Goal: Check status: Check status

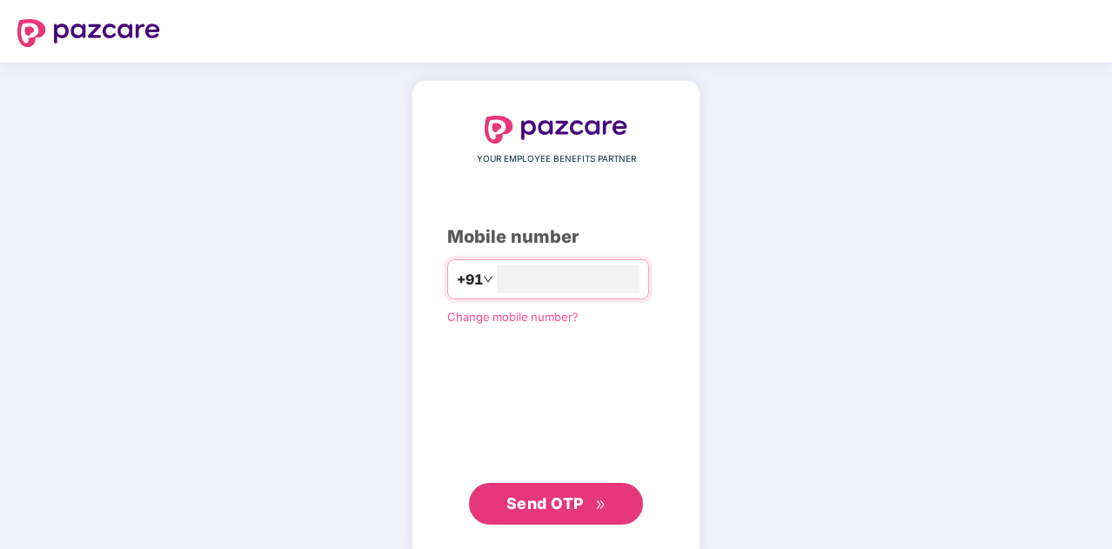
type input "**********"
click at [567, 505] on span "Send OTP" at bounding box center [545, 503] width 77 height 18
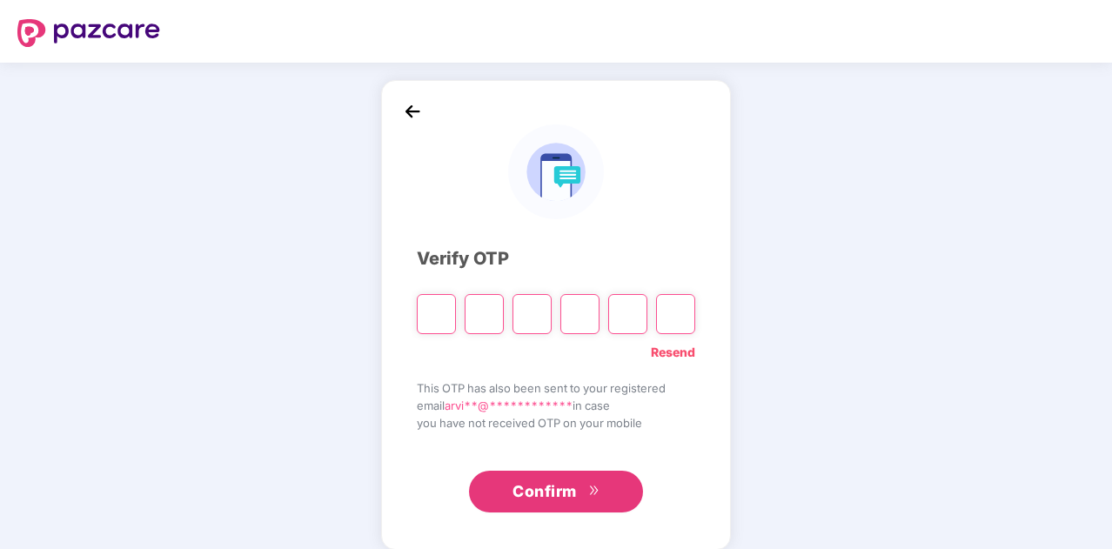
paste input "*"
type input "*"
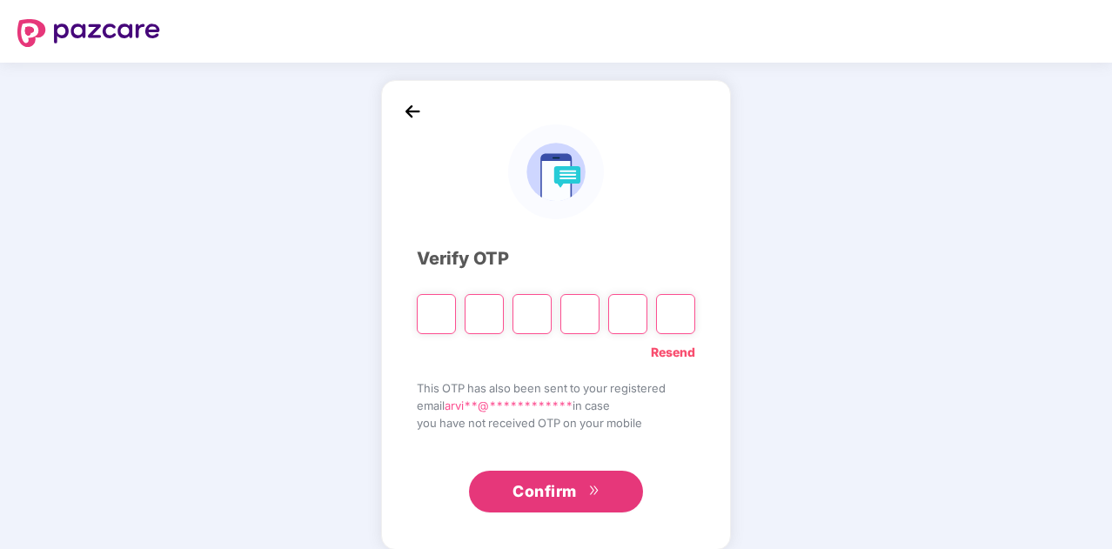
type input "*"
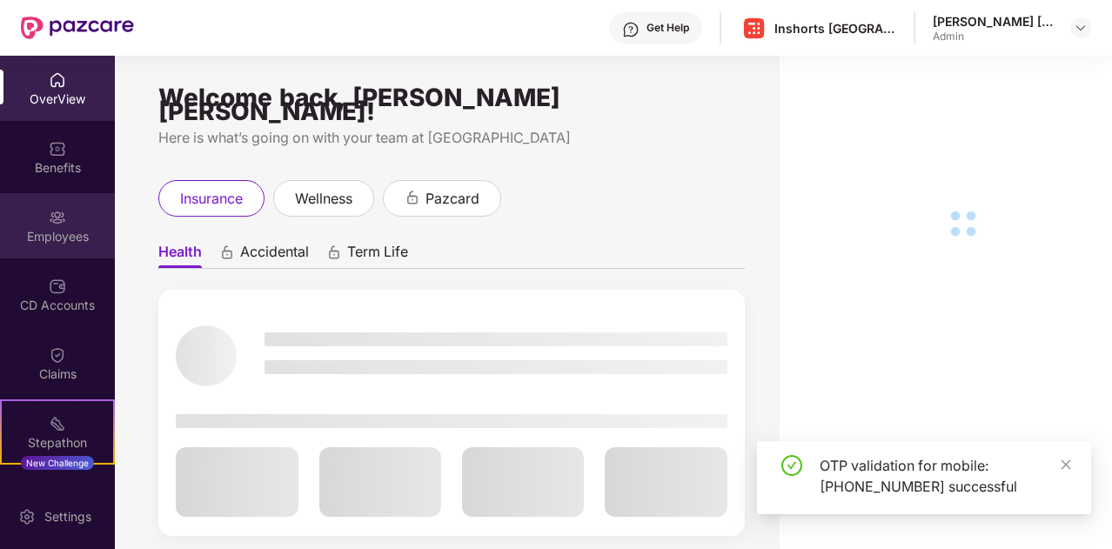
click at [49, 216] on img at bounding box center [57, 217] width 17 height 17
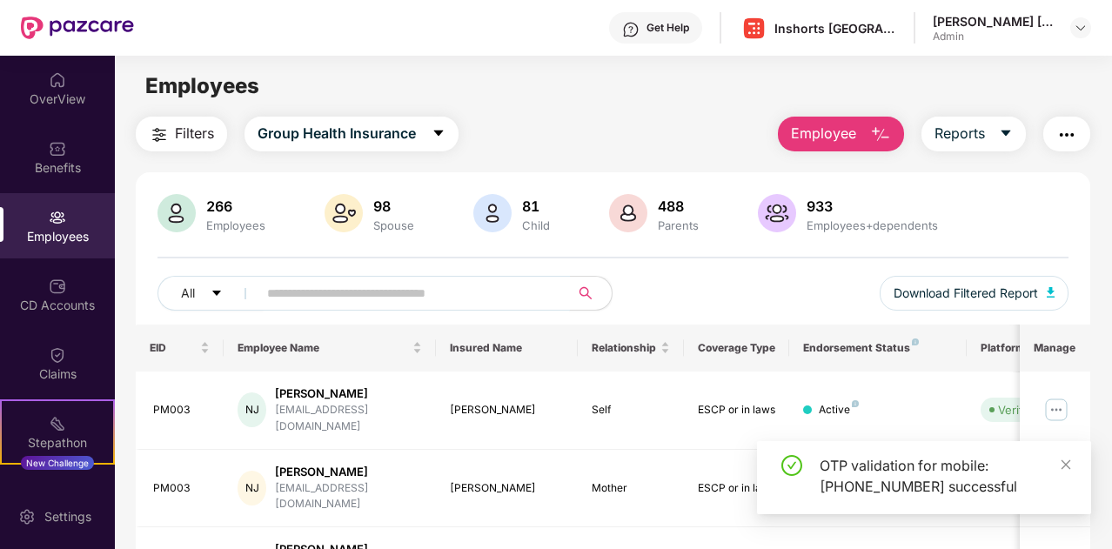
click at [413, 288] on input "text" at bounding box center [406, 293] width 279 height 26
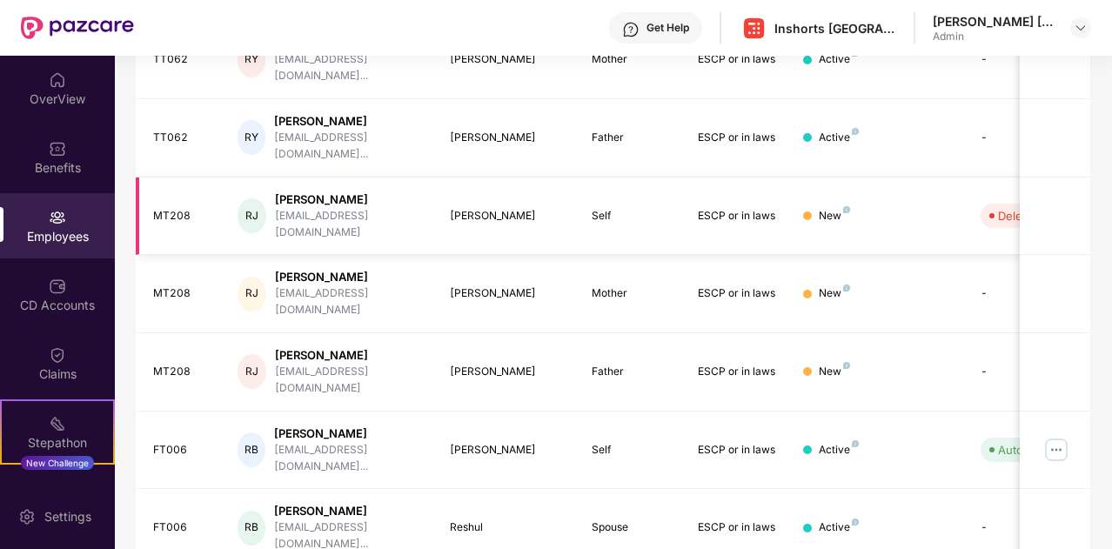
scroll to position [516, 0]
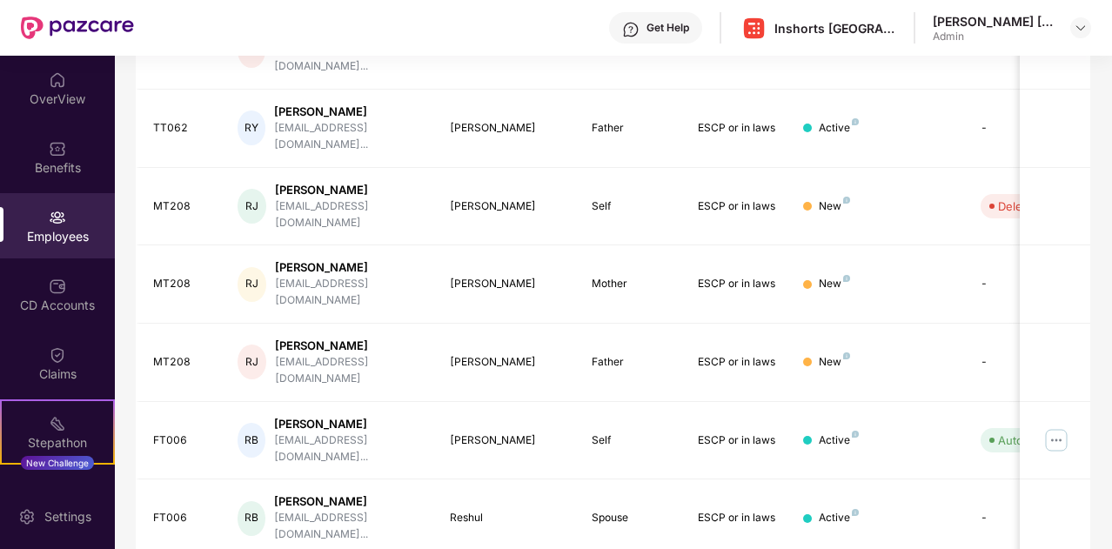
type input "*****"
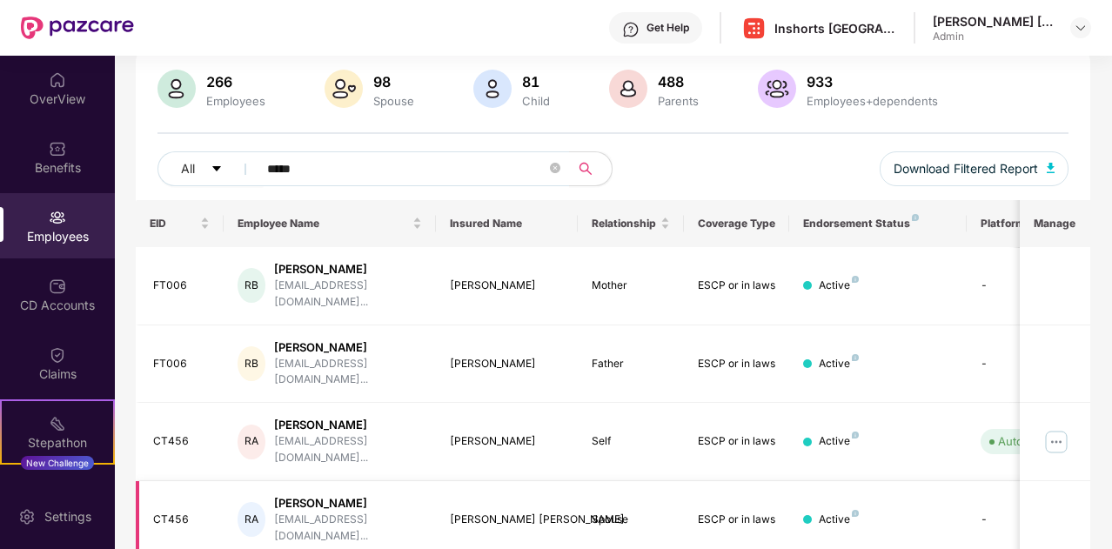
scroll to position [124, 0]
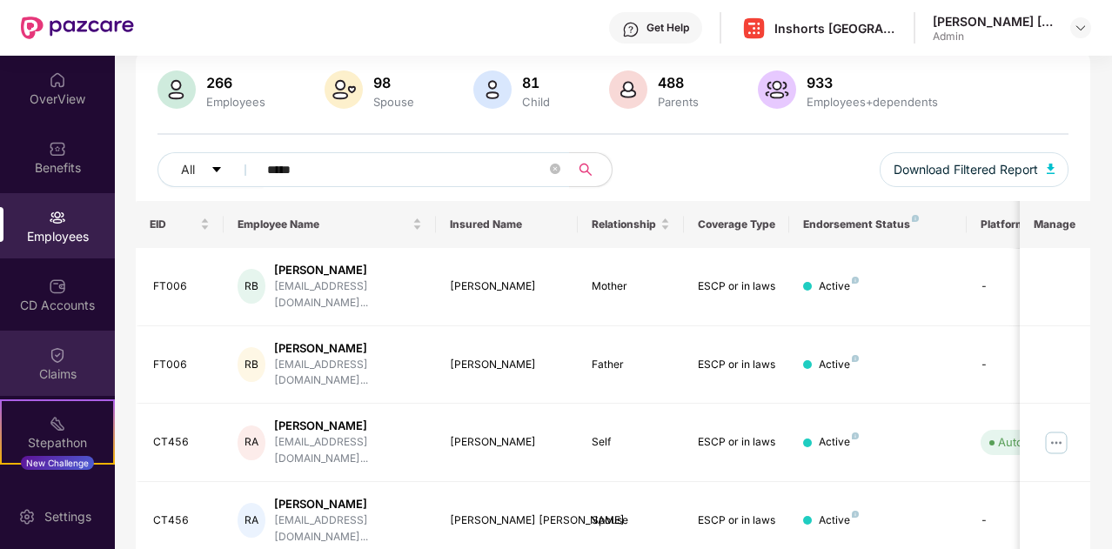
click at [57, 375] on div "Claims" at bounding box center [57, 374] width 115 height 17
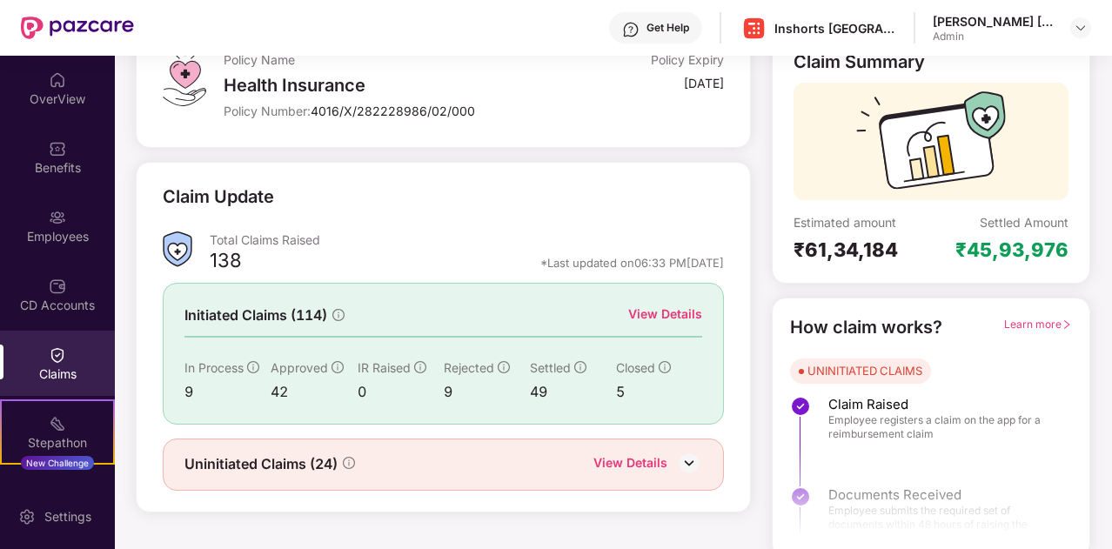
click at [642, 461] on div "View Details" at bounding box center [631, 464] width 74 height 23
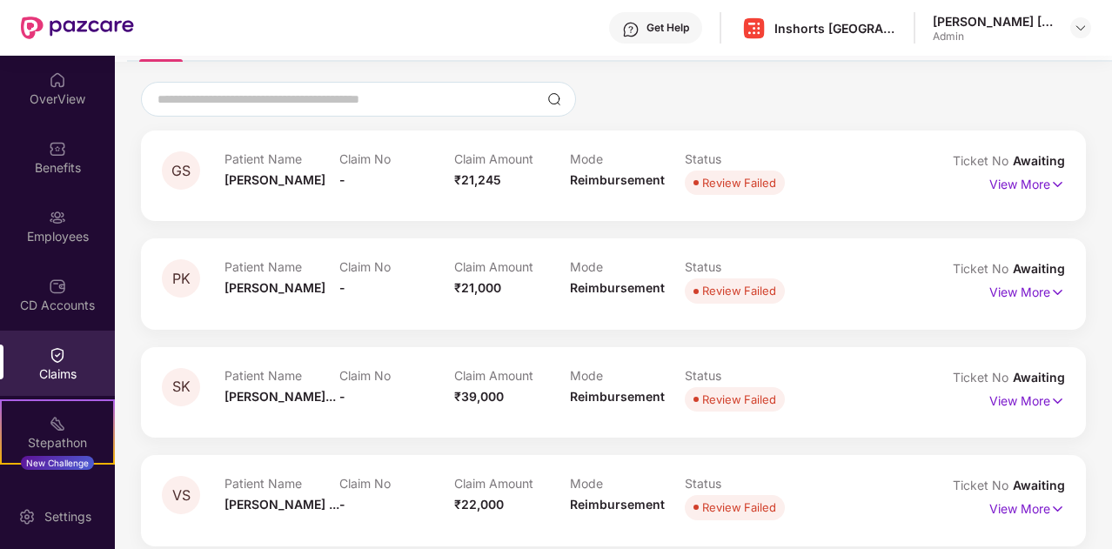
scroll to position [0, 0]
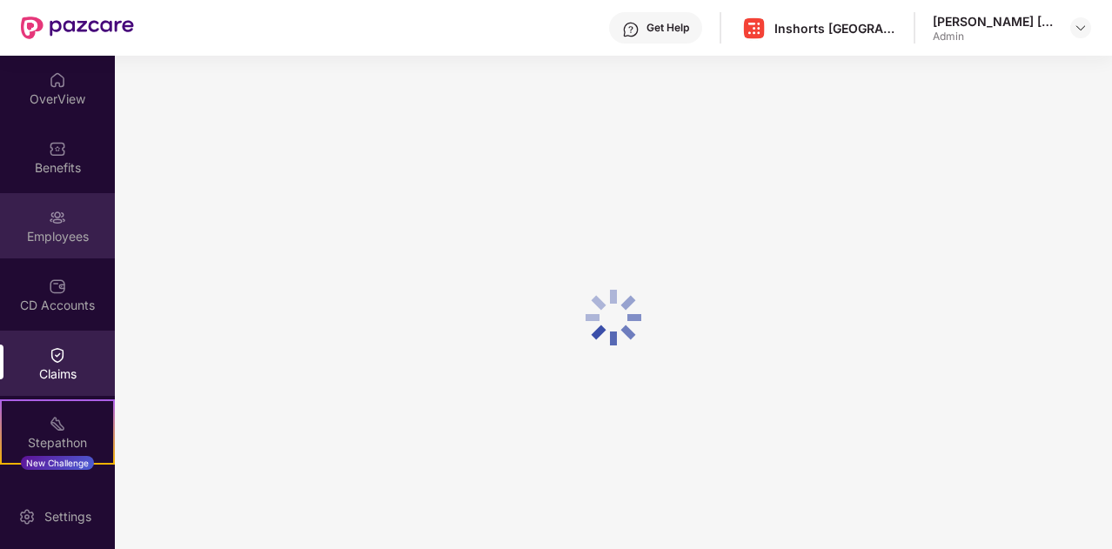
click at [61, 228] on div "Employees" at bounding box center [57, 236] width 115 height 17
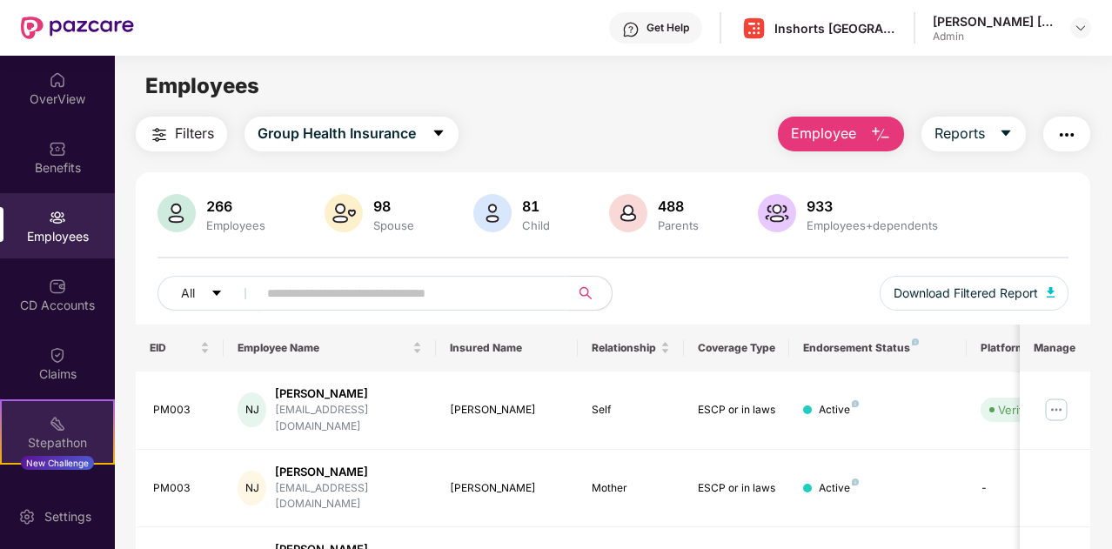
click at [62, 428] on img at bounding box center [57, 423] width 17 height 17
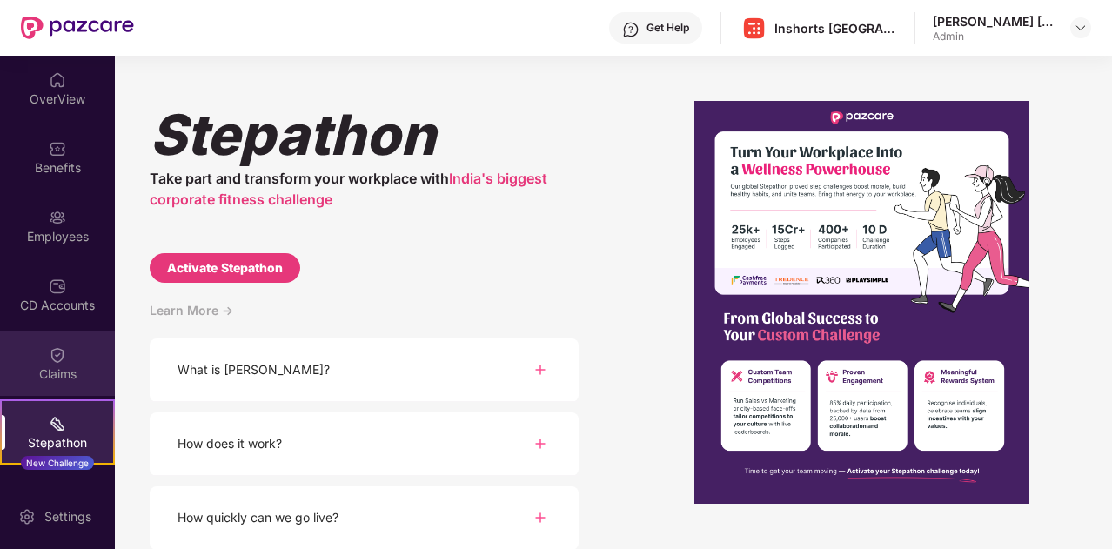
click at [71, 370] on div "Claims" at bounding box center [57, 374] width 115 height 17
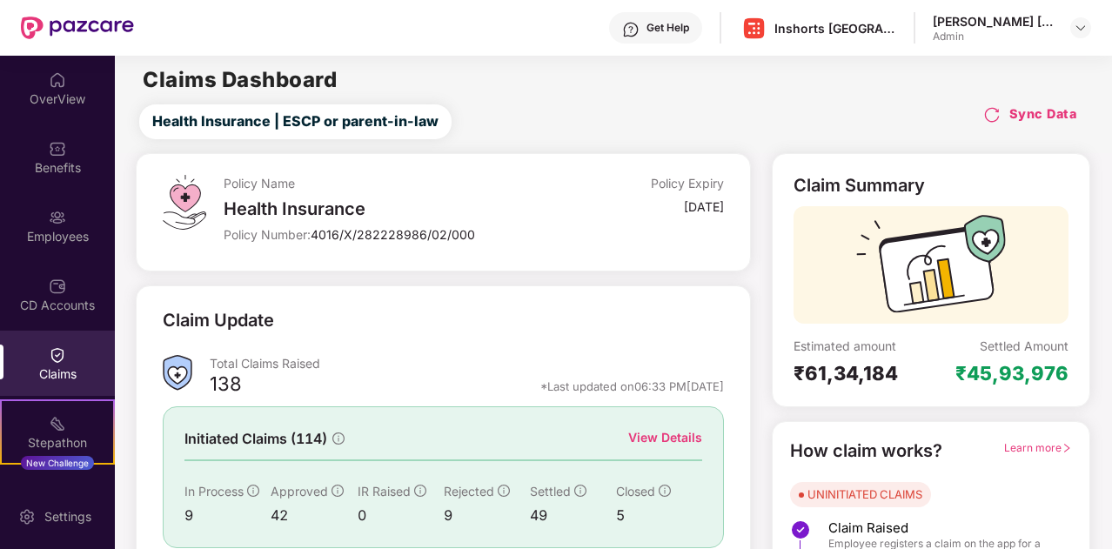
scroll to position [131, 0]
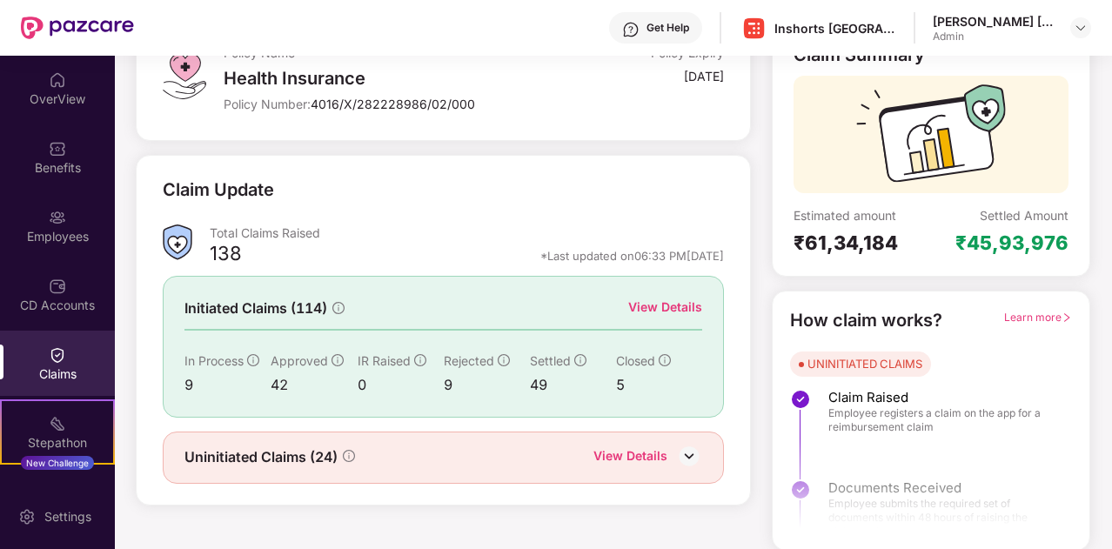
click at [661, 450] on div "View Details" at bounding box center [631, 458] width 74 height 23
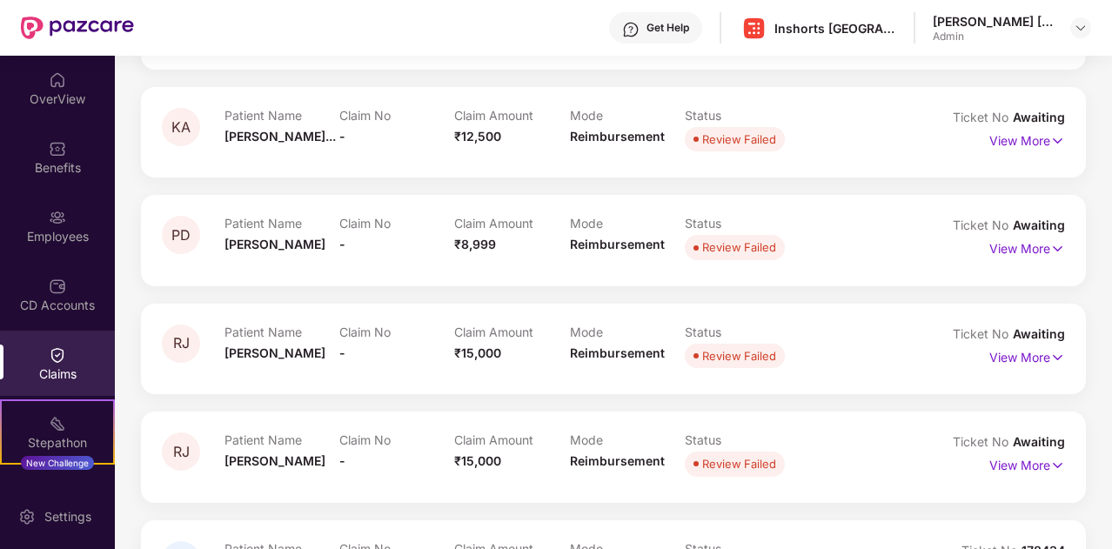
scroll to position [2303, 0]
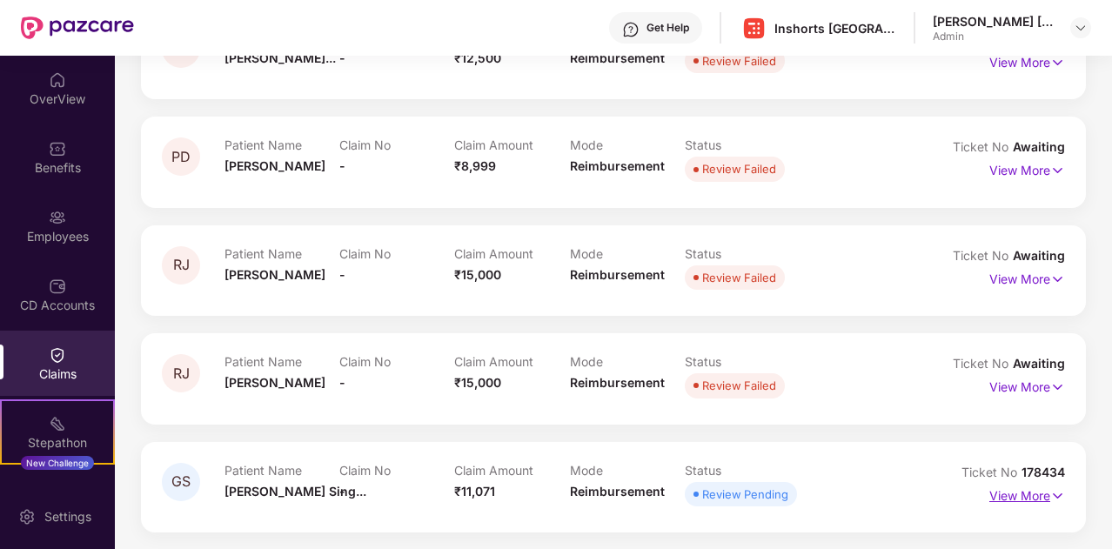
click at [1054, 498] on img at bounding box center [1058, 496] width 15 height 19
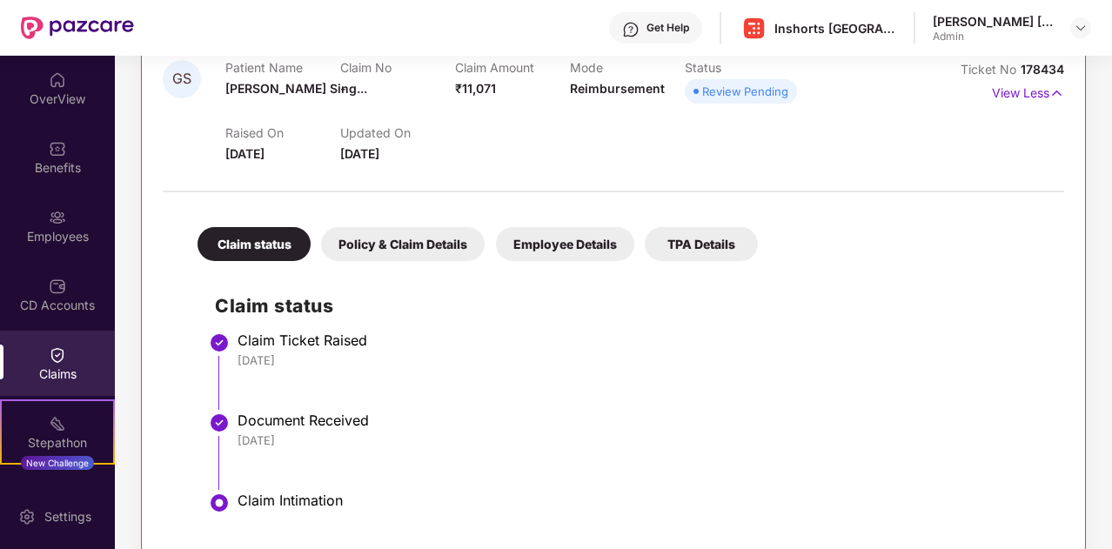
scroll to position [2735, 0]
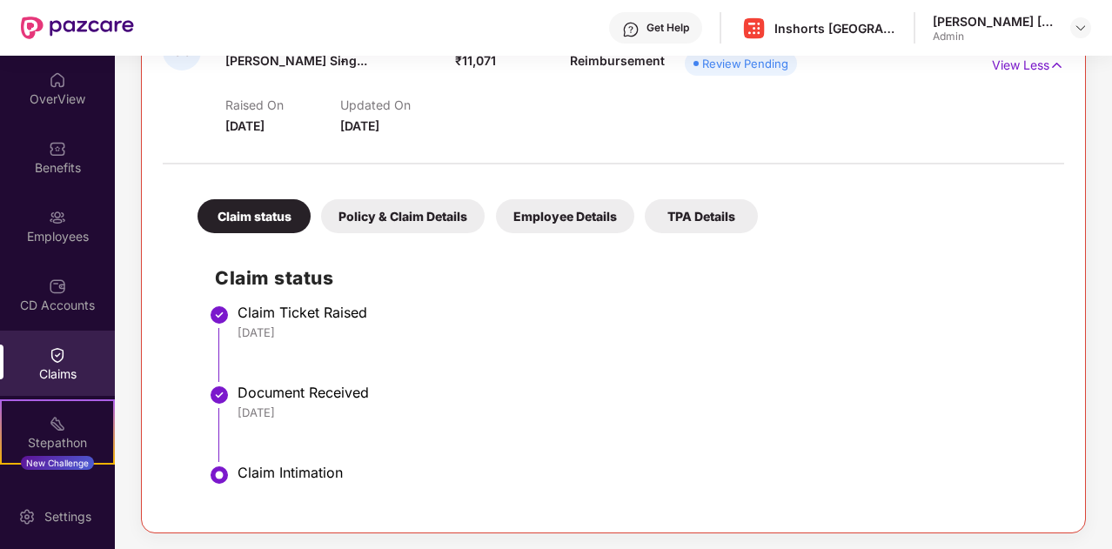
click at [437, 205] on div "Policy & Claim Details" at bounding box center [403, 216] width 164 height 34
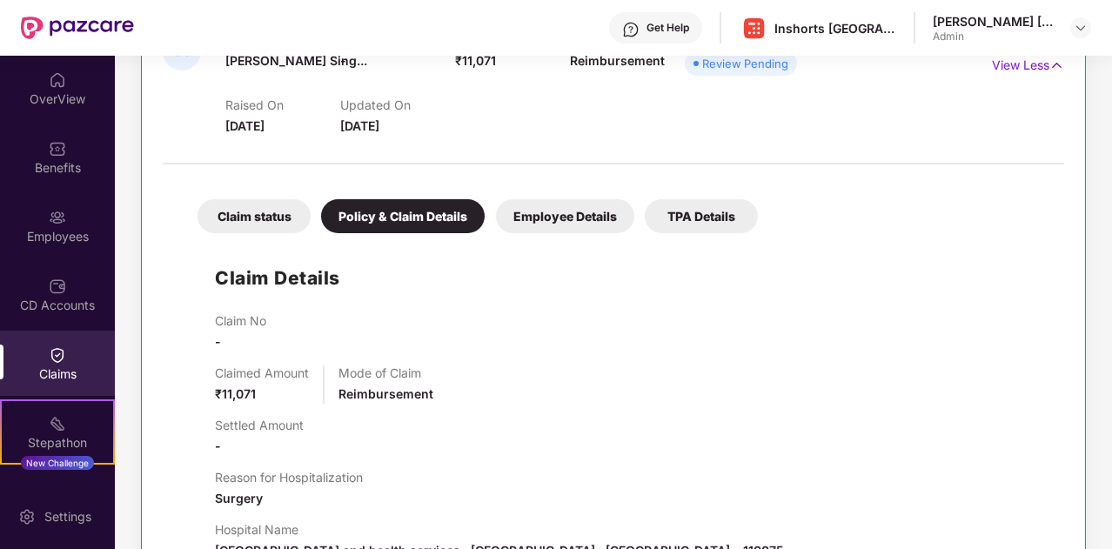
click at [560, 232] on div "Claim status Policy & Claim Details Employee Details TPA Details Claim Details …" at bounding box center [614, 458] width 902 height 571
click at [559, 223] on div "Employee Details" at bounding box center [565, 216] width 138 height 34
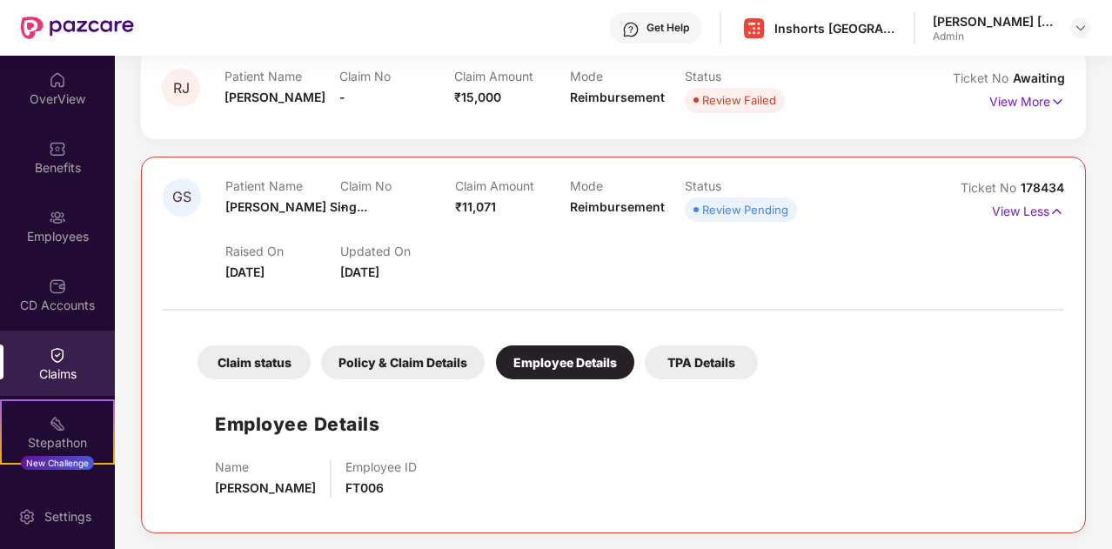
click at [695, 363] on div "TPA Details" at bounding box center [701, 363] width 113 height 34
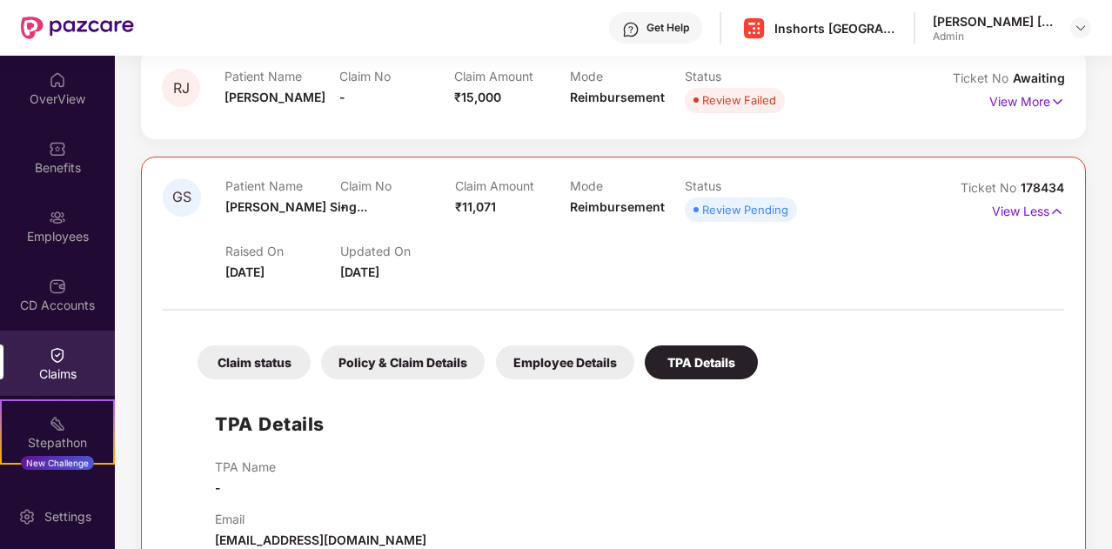
scroll to position [2627, 0]
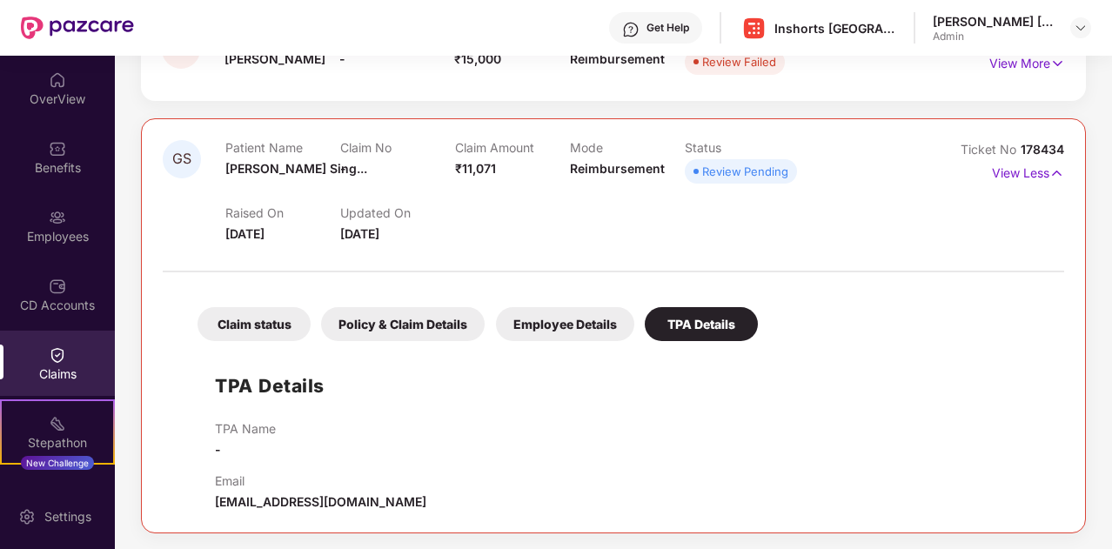
click at [413, 317] on div "Policy & Claim Details" at bounding box center [403, 324] width 164 height 34
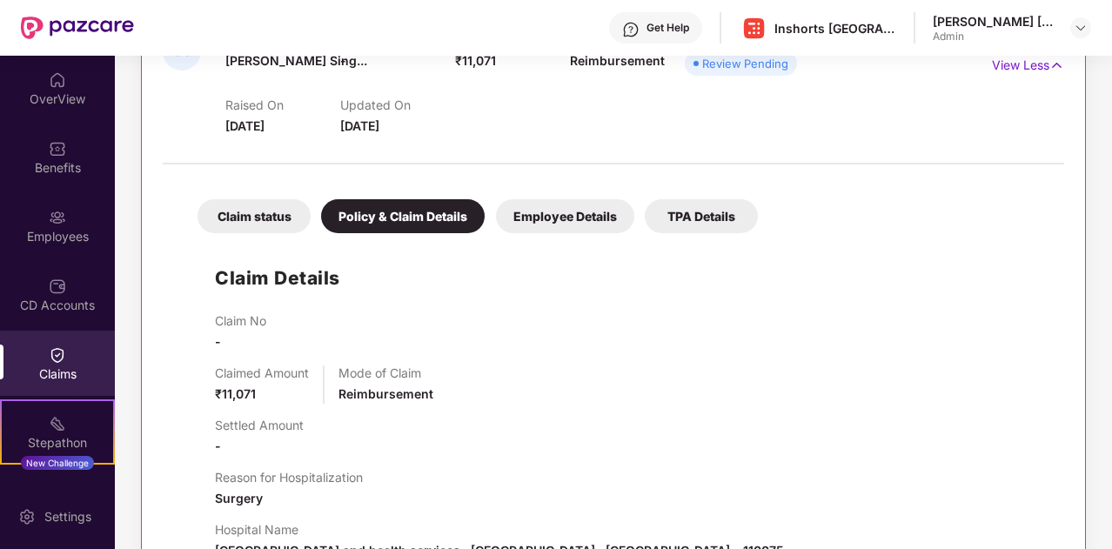
click at [254, 217] on div "Claim status" at bounding box center [254, 216] width 113 height 34
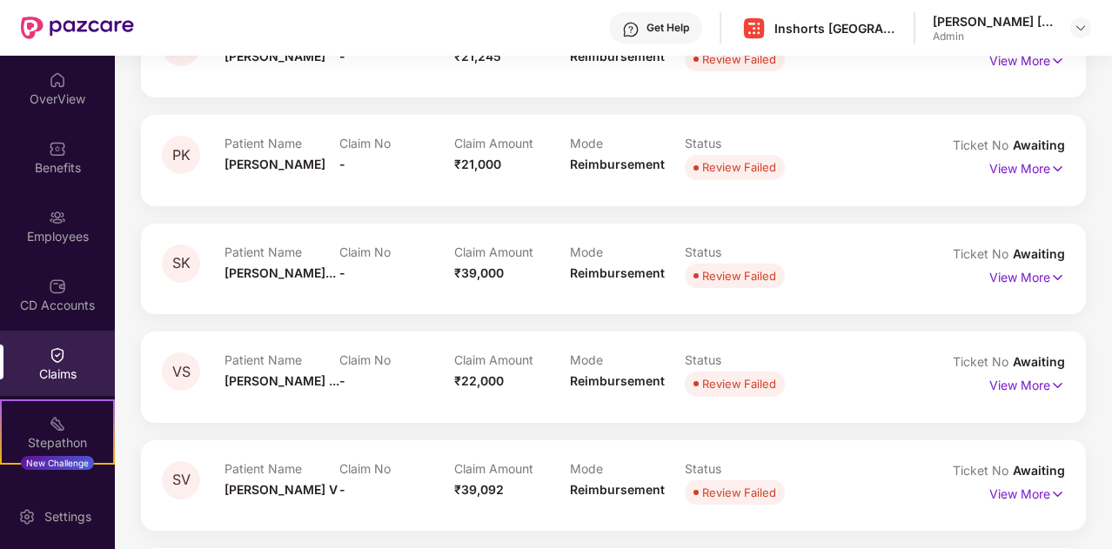
scroll to position [0, 0]
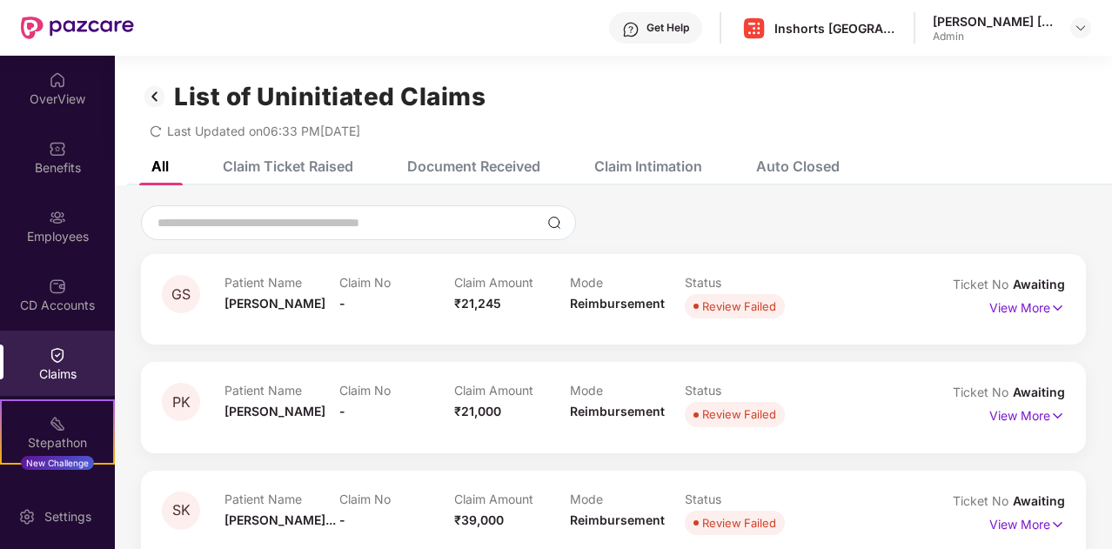
click at [153, 93] on img at bounding box center [155, 97] width 28 height 30
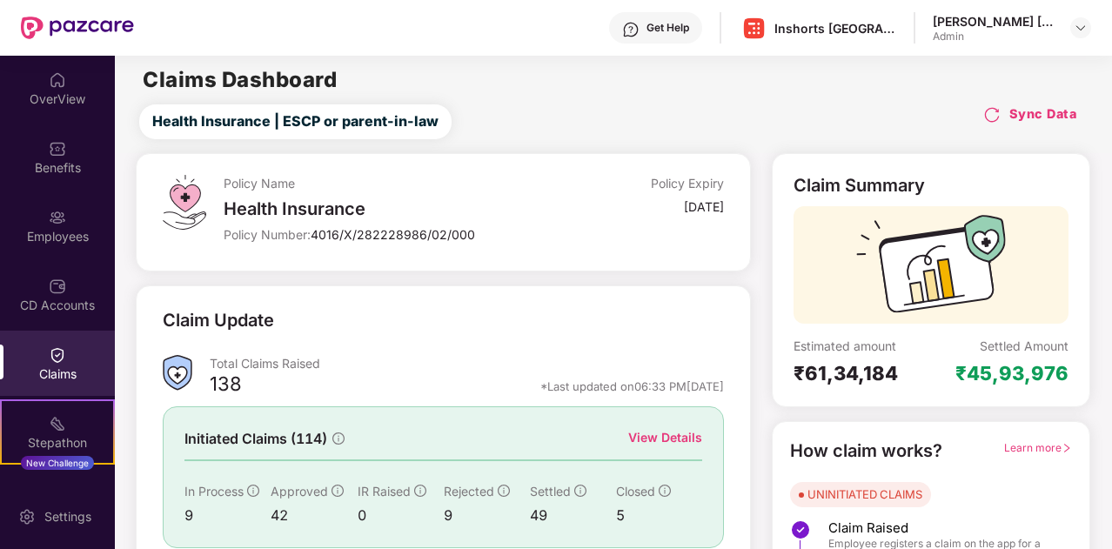
scroll to position [131, 0]
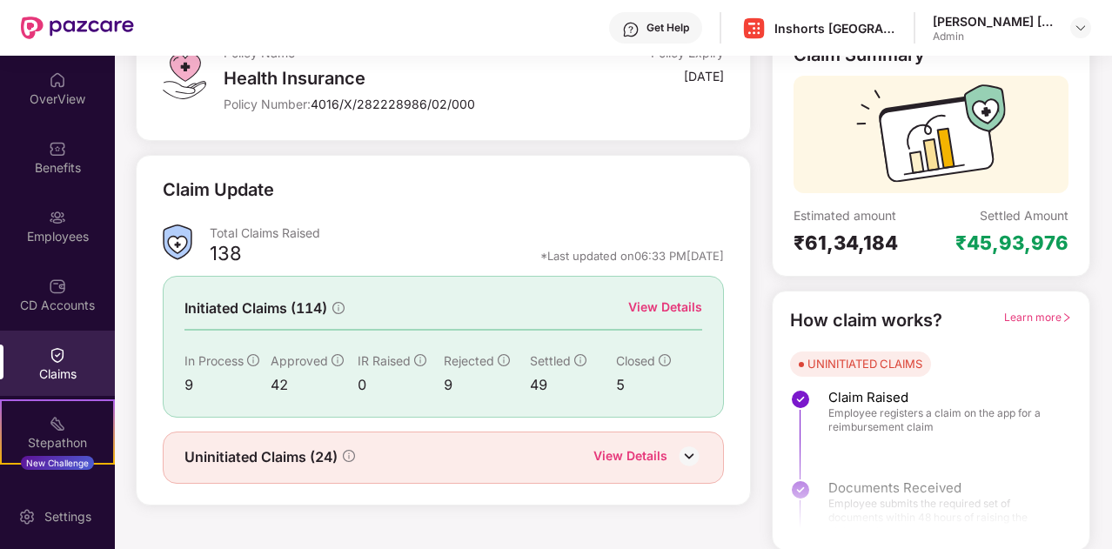
click at [671, 300] on div "View Details" at bounding box center [665, 307] width 74 height 19
